Goal: Ask a question

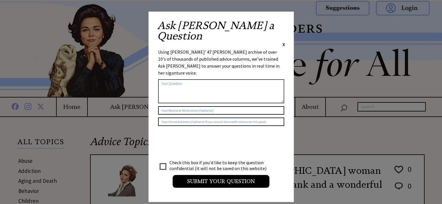
click at [282, 42] on span "X" at bounding box center [283, 45] width 3 height 6
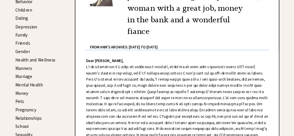
scroll to position [174, 0]
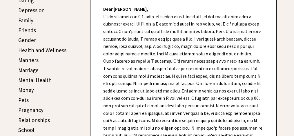
drag, startPoint x: 433, startPoint y: 1, endPoint x: 196, endPoint y: 3, distance: 236.3
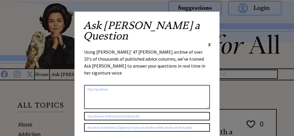
click at [208, 22] on div "Ask Ann a Question X" at bounding box center [147, 33] width 128 height 27
click at [210, 42] on span "X" at bounding box center [209, 45] width 3 height 6
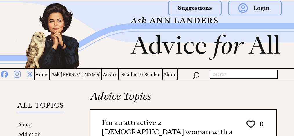
scroll to position [119, 0]
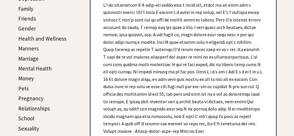
scroll to position [184, 0]
